Goal: Use online tool/utility: Utilize a website feature to perform a specific function

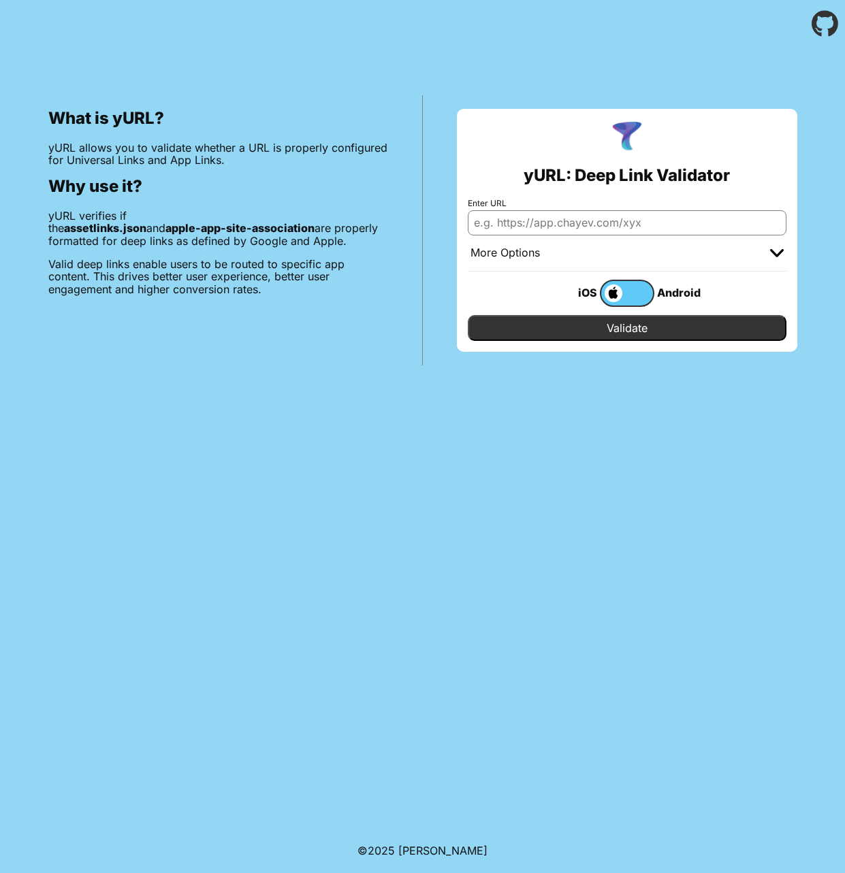
click at [573, 225] on input "Enter URL" at bounding box center [627, 222] width 319 height 25
type input "[DOMAIN_NAME]"
click at [569, 321] on input "Validate" at bounding box center [627, 328] width 319 height 26
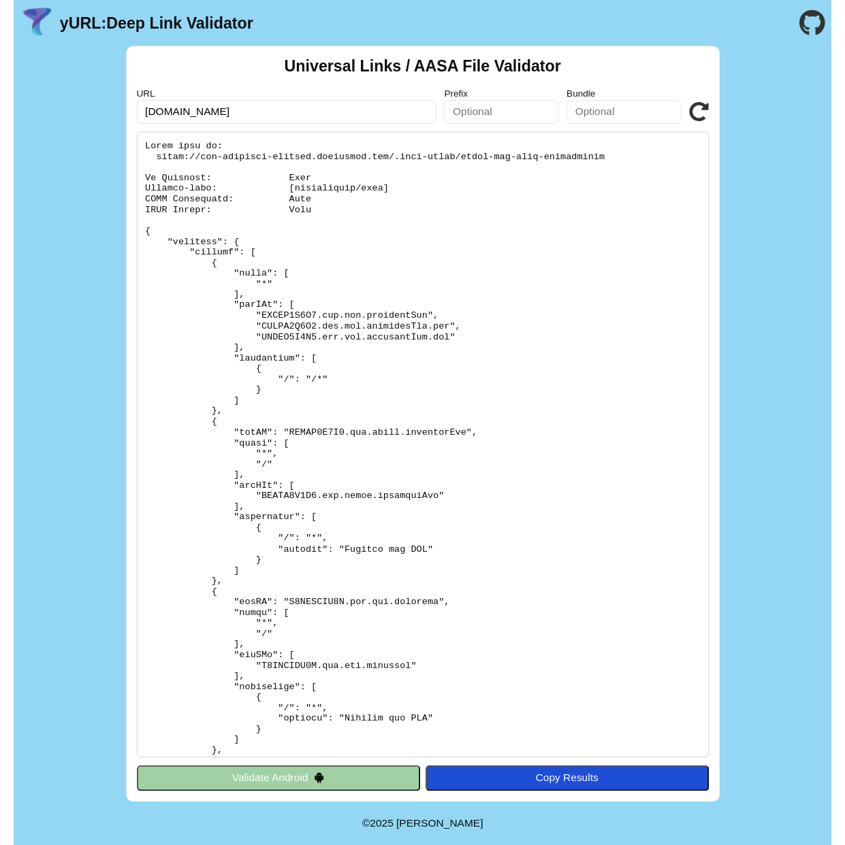
scroll to position [971, 0]
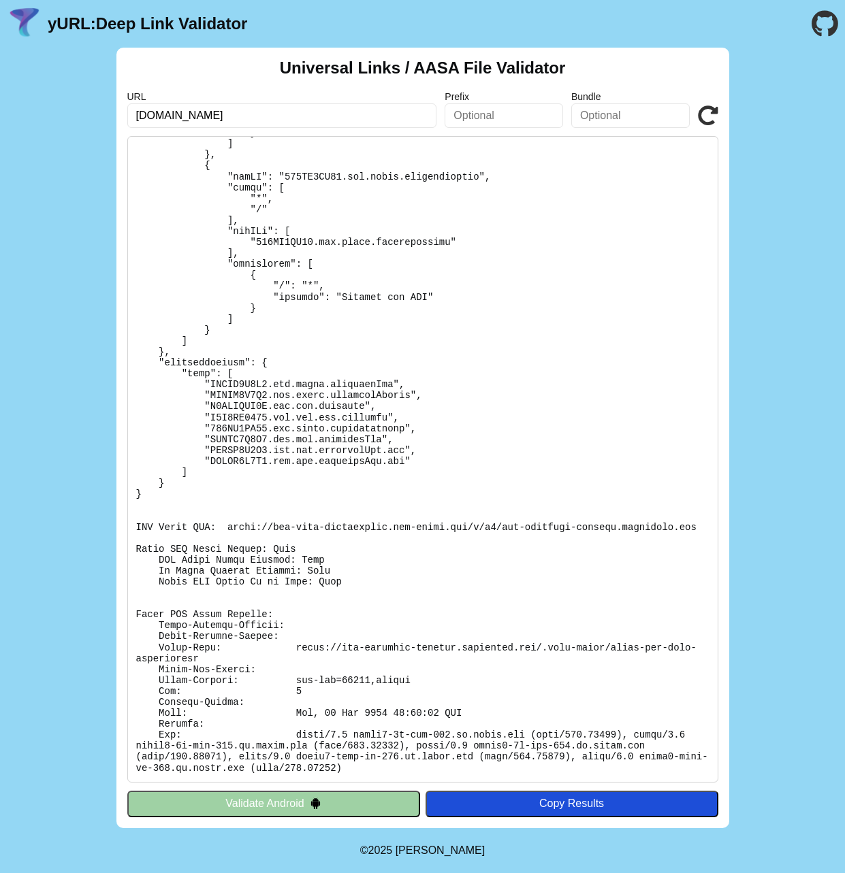
click at [336, 578] on pre at bounding box center [422, 459] width 591 height 647
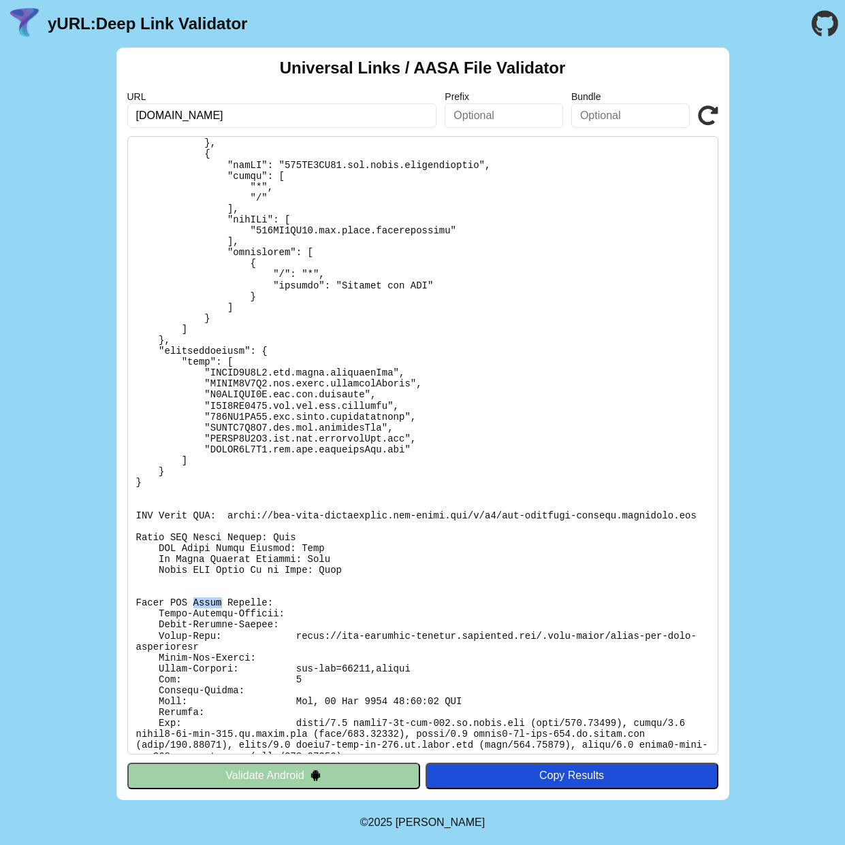
scroll to position [999, 0]
